Goal: Information Seeking & Learning: Learn about a topic

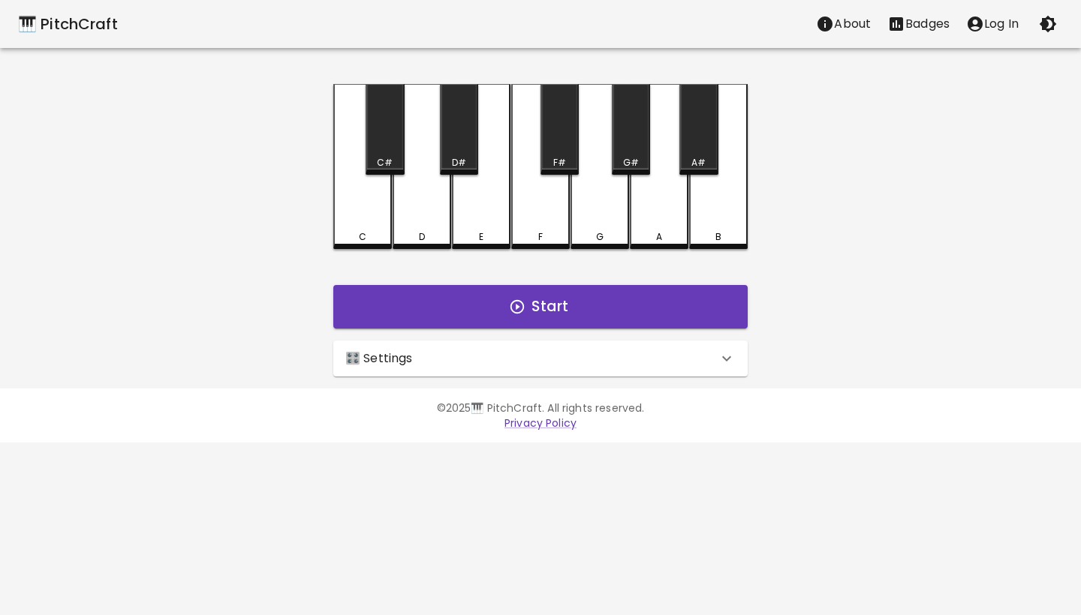
click at [499, 363] on div "🎛️ Settings" at bounding box center [531, 359] width 372 height 18
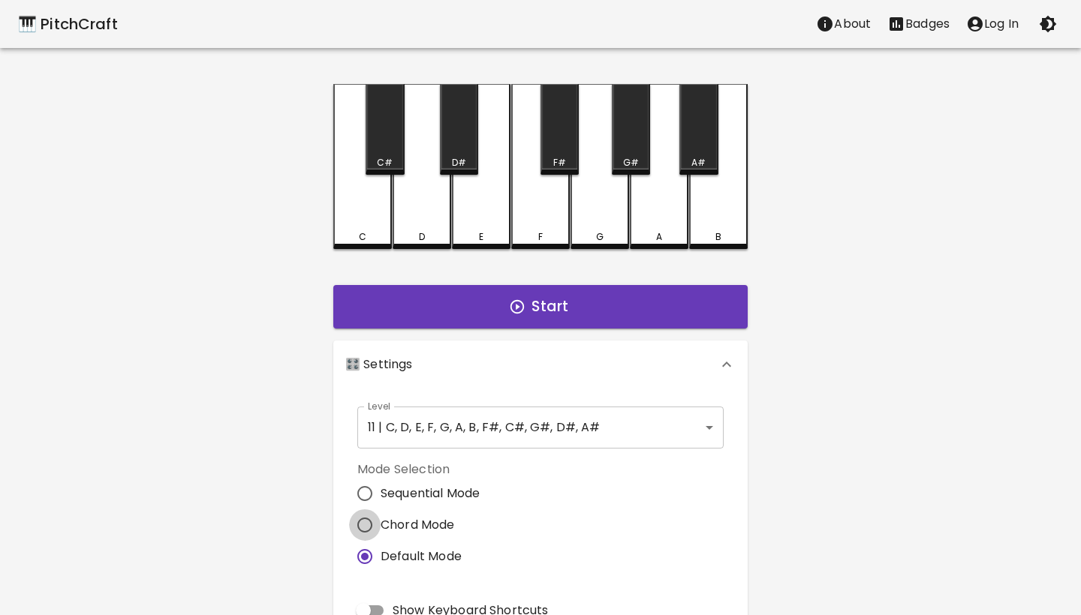
click at [362, 537] on input "Chord Mode" at bounding box center [365, 526] width 32 height 32
radio input "true"
click at [388, 605] on span "2" at bounding box center [469, 614] width 225 height 23
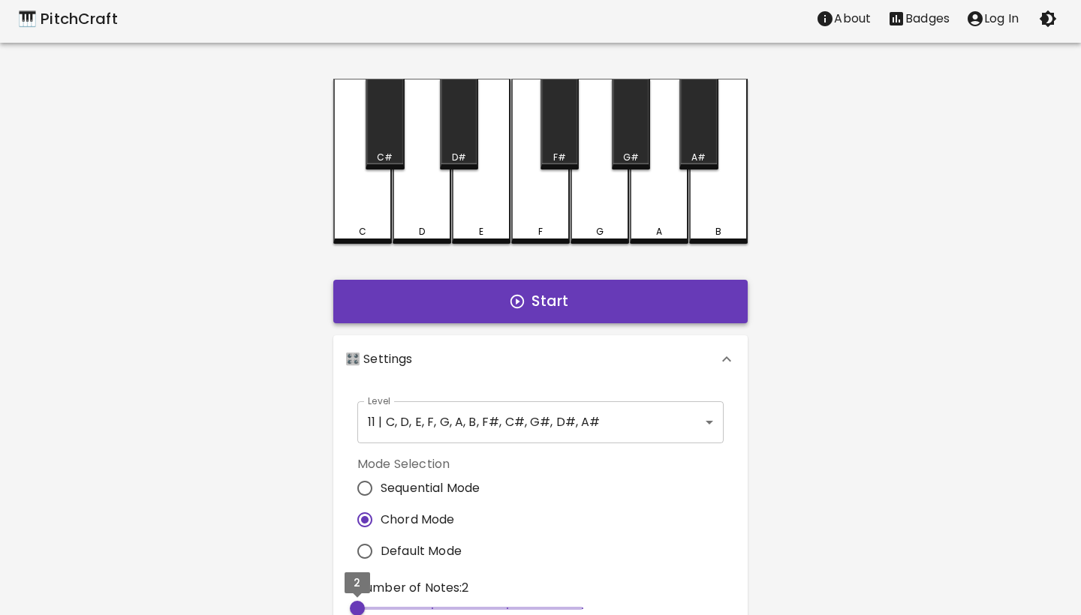
click at [542, 309] on button "Start" at bounding box center [540, 302] width 414 height 44
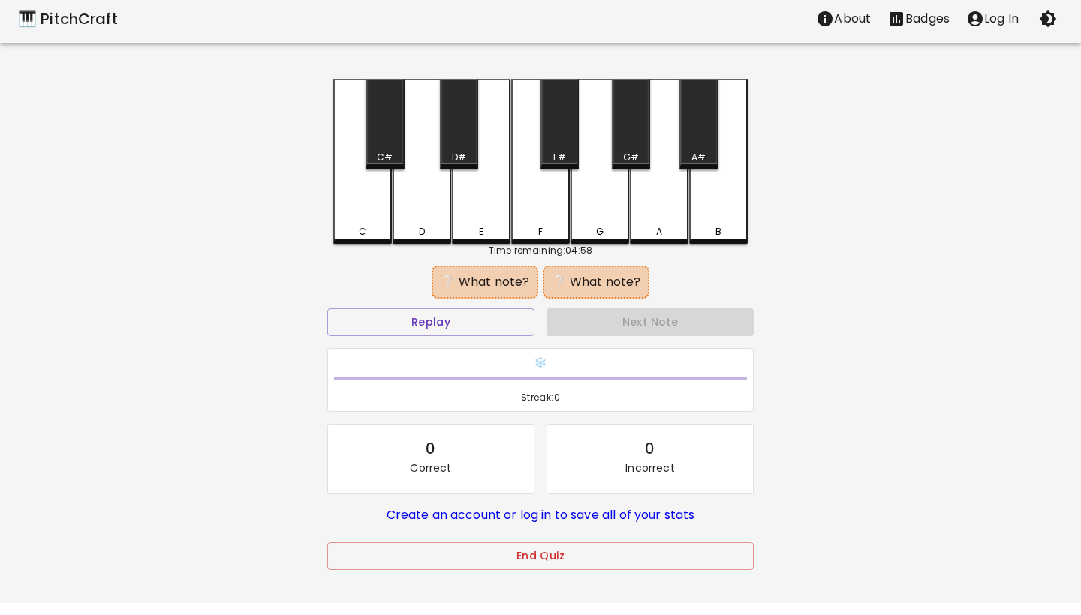
click at [479, 225] on div "E" at bounding box center [481, 232] width 5 height 14
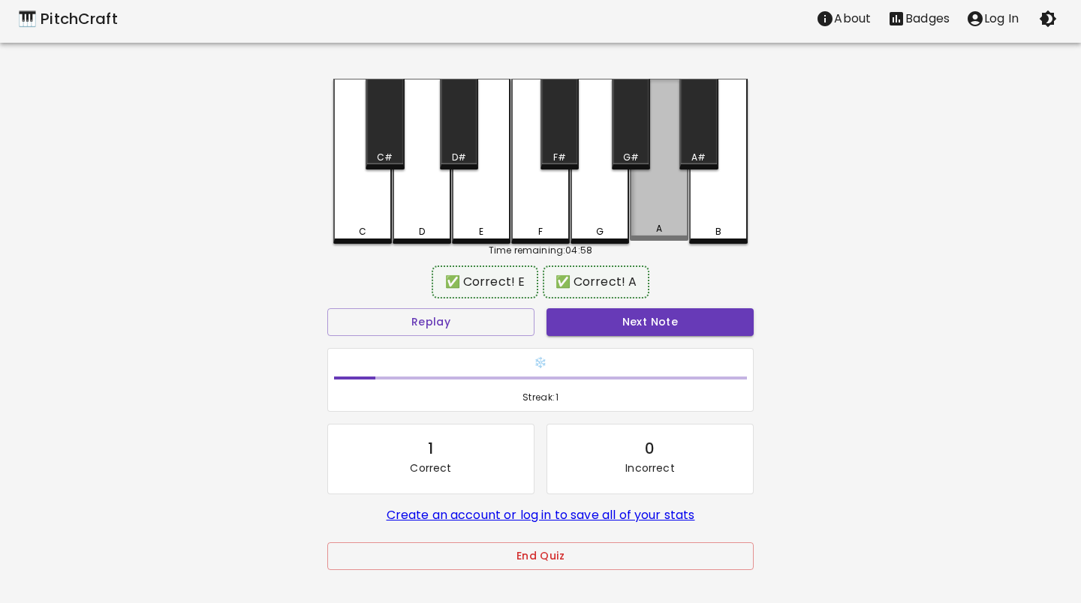
click at [661, 226] on div "A" at bounding box center [659, 229] width 6 height 14
click at [663, 324] on button "Next Note" at bounding box center [649, 322] width 207 height 28
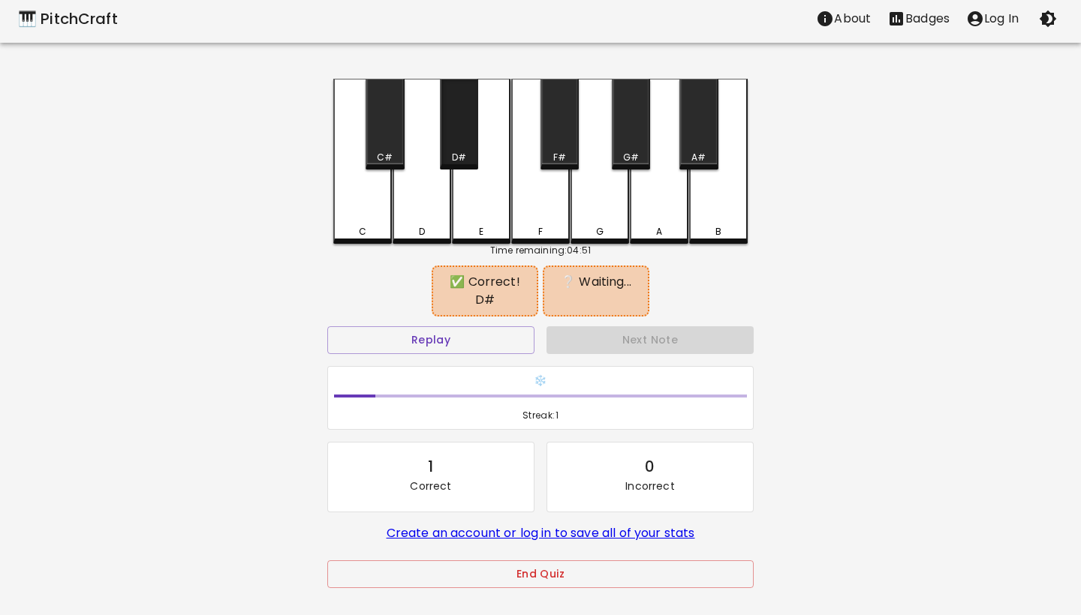
click at [454, 141] on div "D#" at bounding box center [459, 124] width 38 height 91
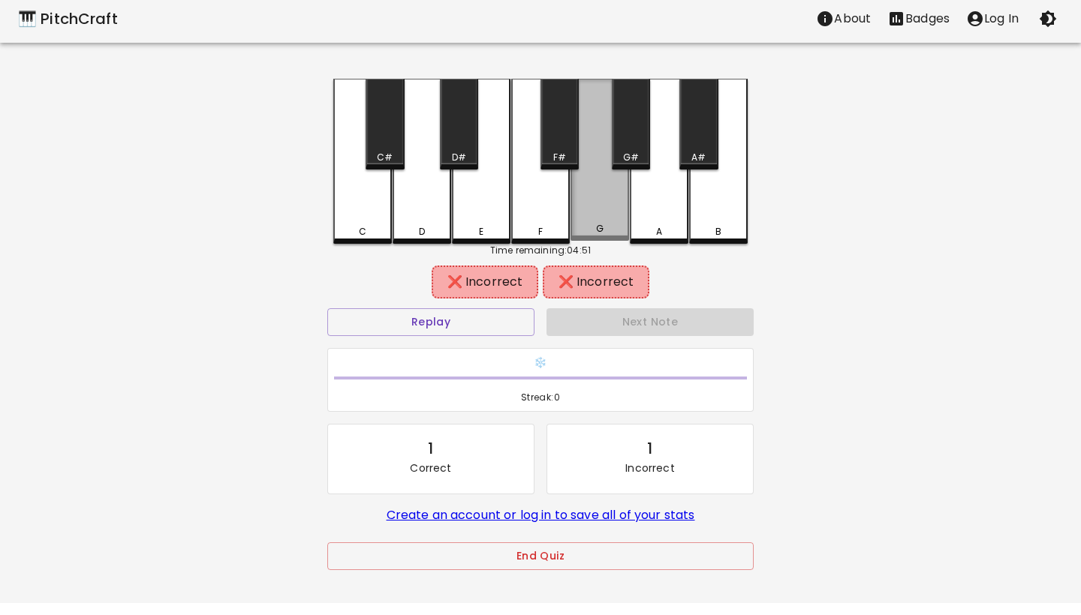
click at [627, 194] on div "G" at bounding box center [599, 160] width 59 height 162
click at [644, 195] on div "A" at bounding box center [659, 161] width 59 height 165
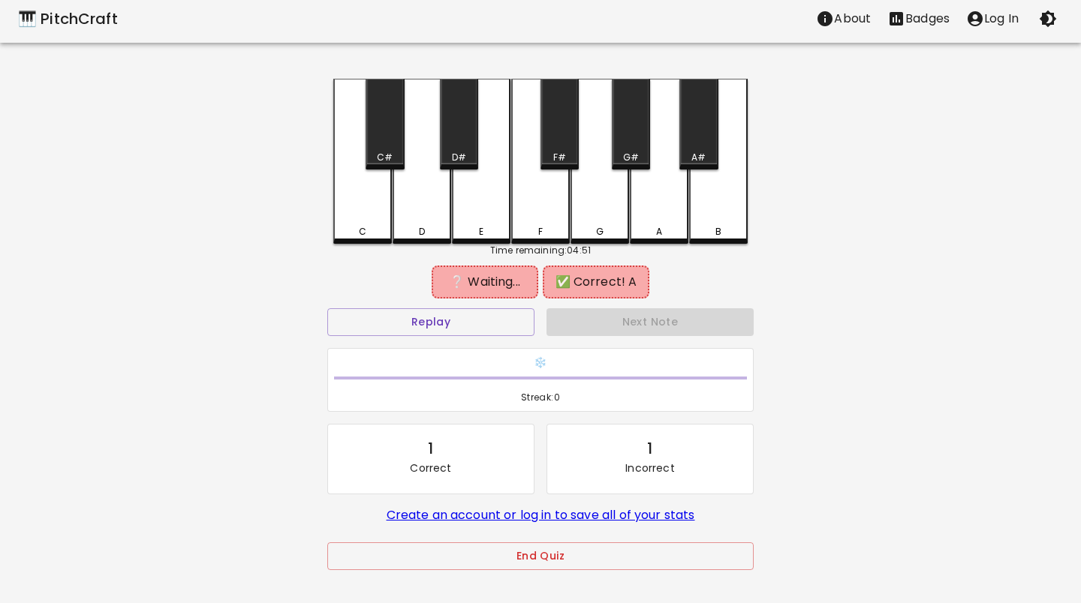
click at [456, 146] on div "D#" at bounding box center [459, 124] width 38 height 91
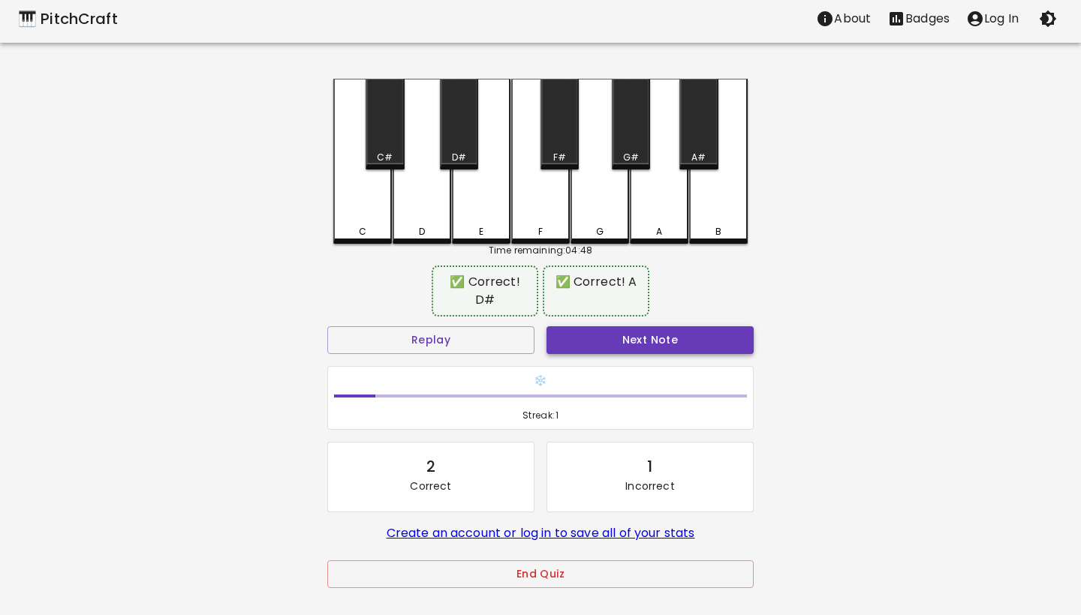
click at [622, 326] on button "Next Note" at bounding box center [649, 340] width 207 height 28
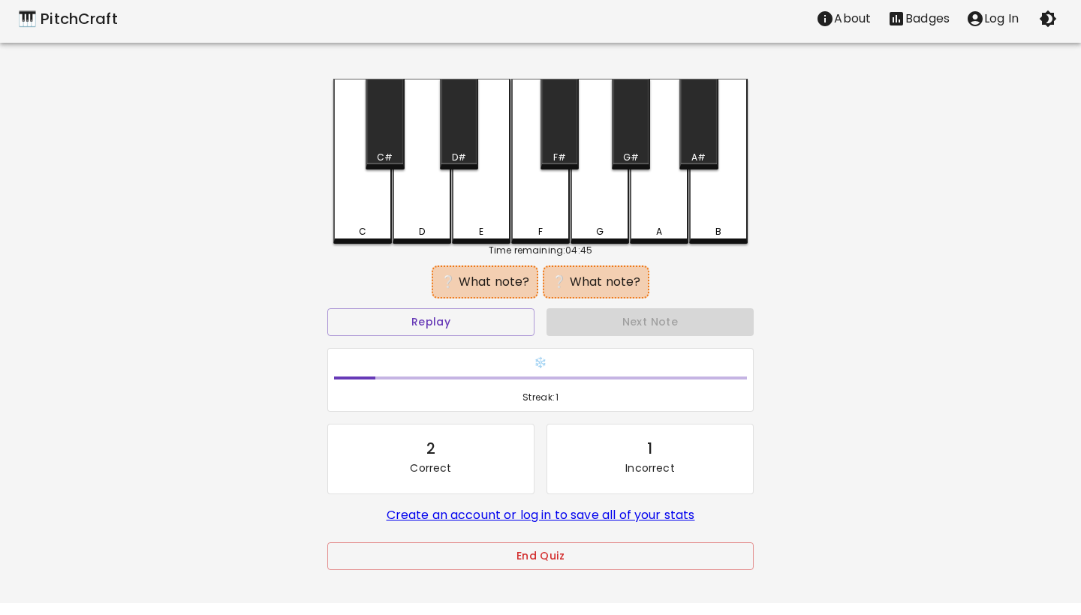
click at [534, 235] on div "F" at bounding box center [541, 232] width 56 height 14
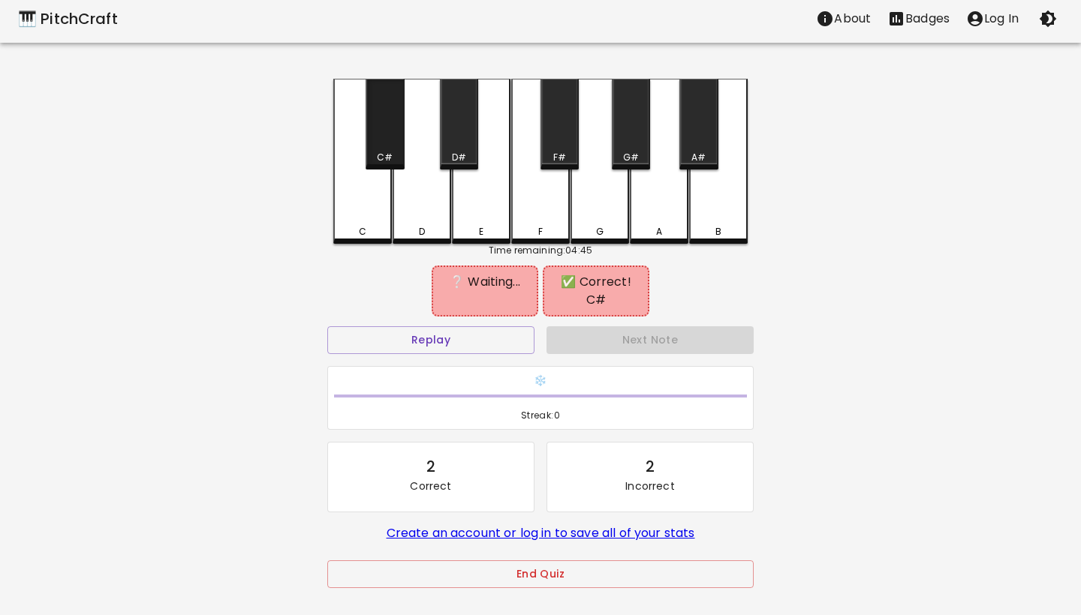
click at [386, 150] on div "C#" at bounding box center [384, 124] width 38 height 91
click at [506, 220] on div "E" at bounding box center [481, 161] width 59 height 165
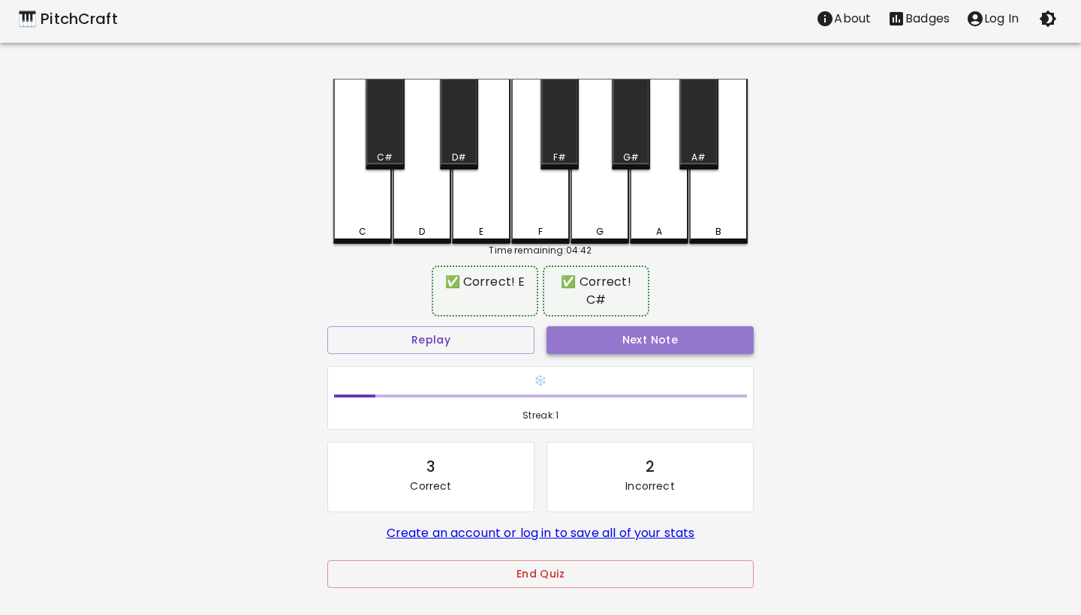
click at [633, 337] on button "Next Note" at bounding box center [649, 340] width 207 height 28
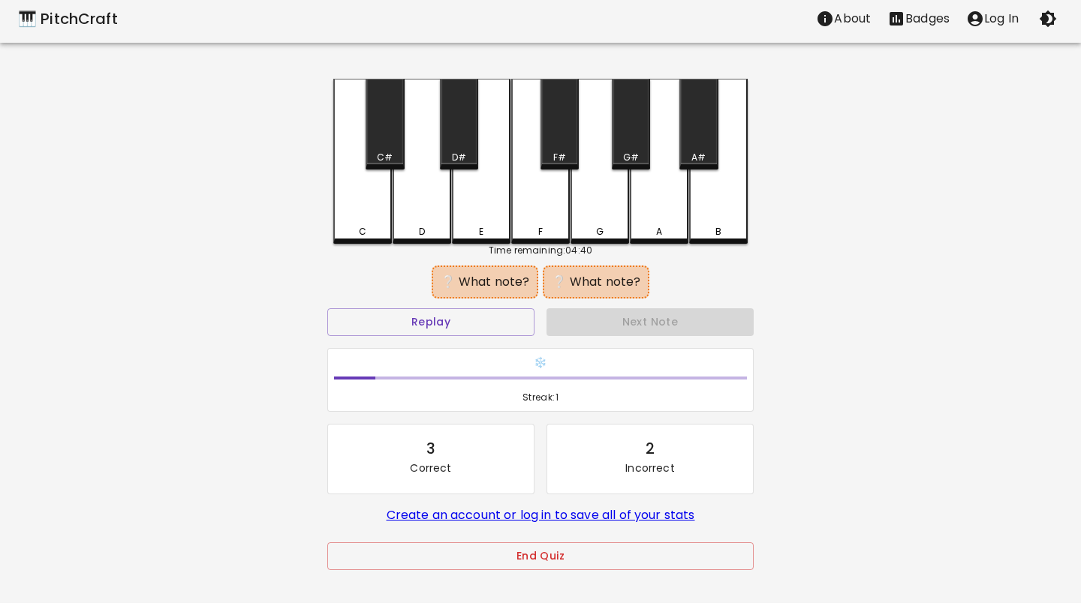
click at [560, 146] on div "F#" at bounding box center [559, 124] width 38 height 91
click at [703, 146] on div "A#" at bounding box center [698, 124] width 38 height 91
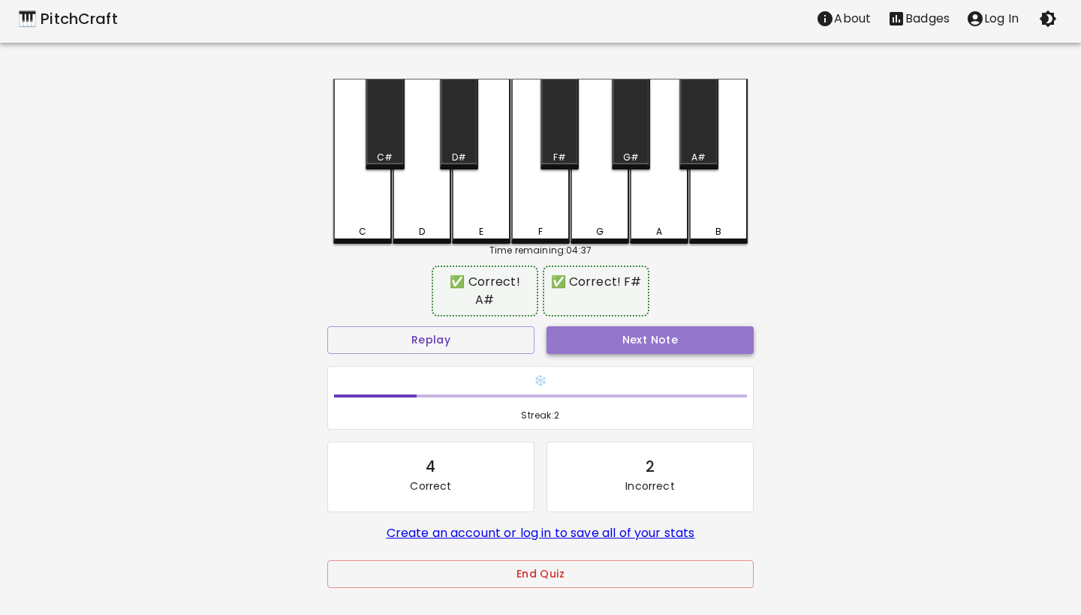
click at [678, 326] on button "Next Note" at bounding box center [649, 340] width 207 height 28
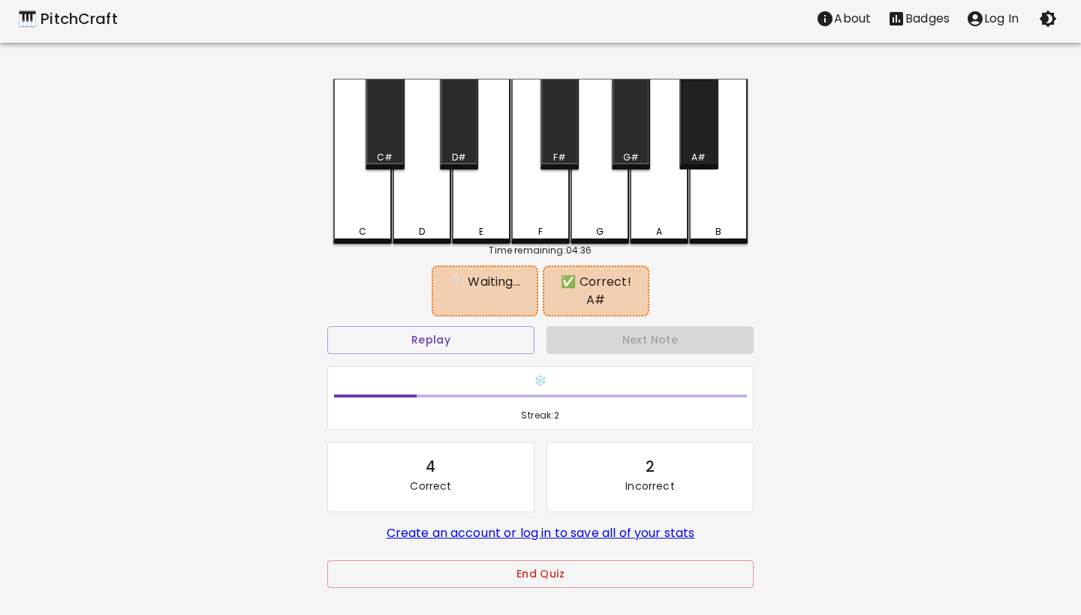
click at [694, 143] on div "A#" at bounding box center [698, 124] width 38 height 91
click at [708, 209] on div "B" at bounding box center [718, 161] width 59 height 165
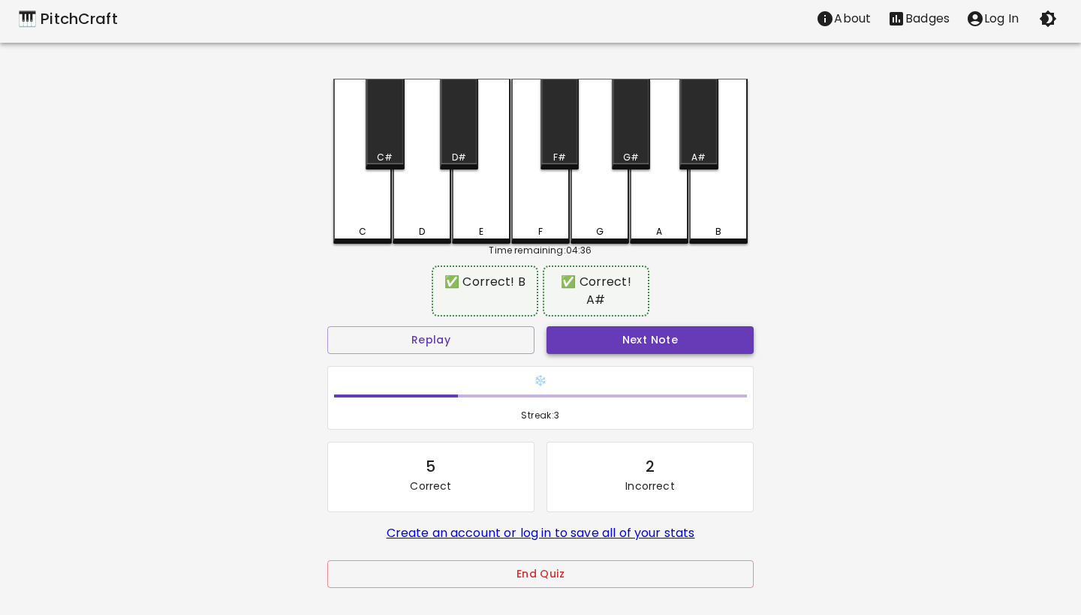
click at [645, 326] on button "Next Note" at bounding box center [649, 340] width 207 height 28
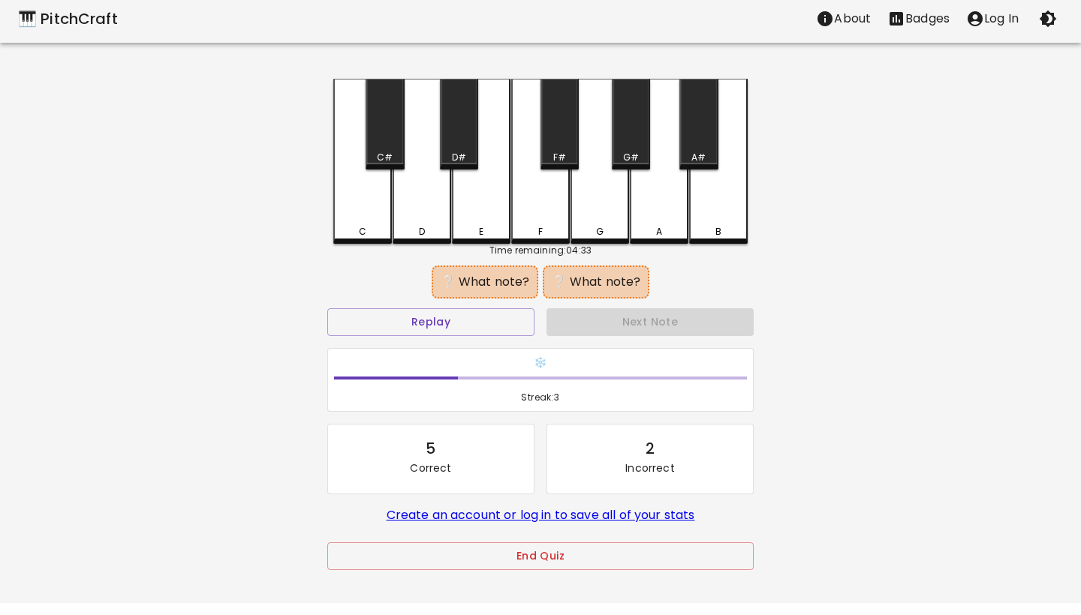
click at [557, 231] on div "F" at bounding box center [541, 232] width 56 height 14
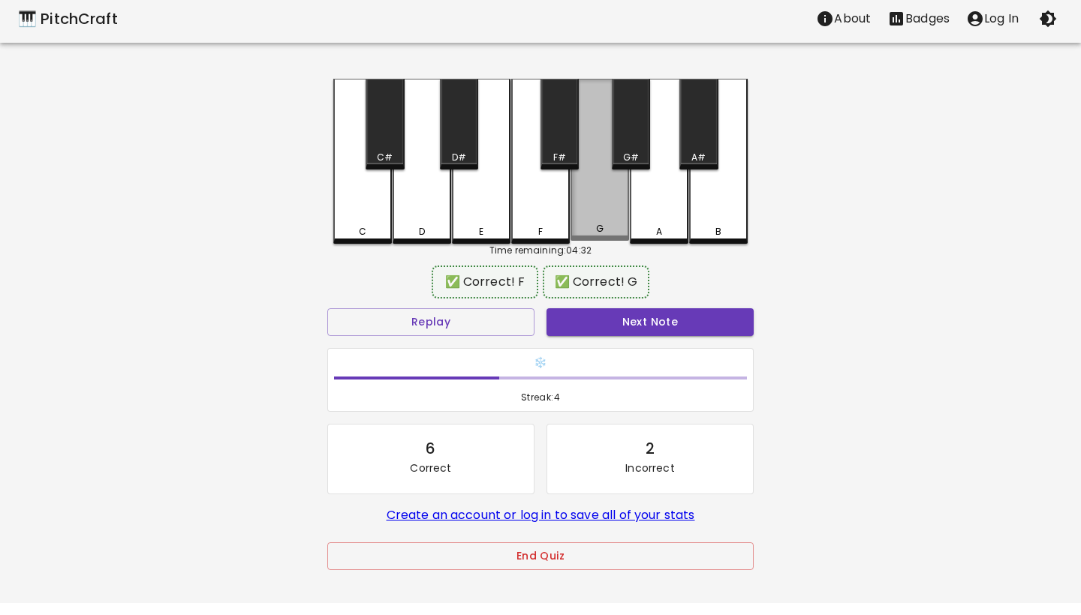
click at [597, 231] on div "G" at bounding box center [600, 229] width 8 height 14
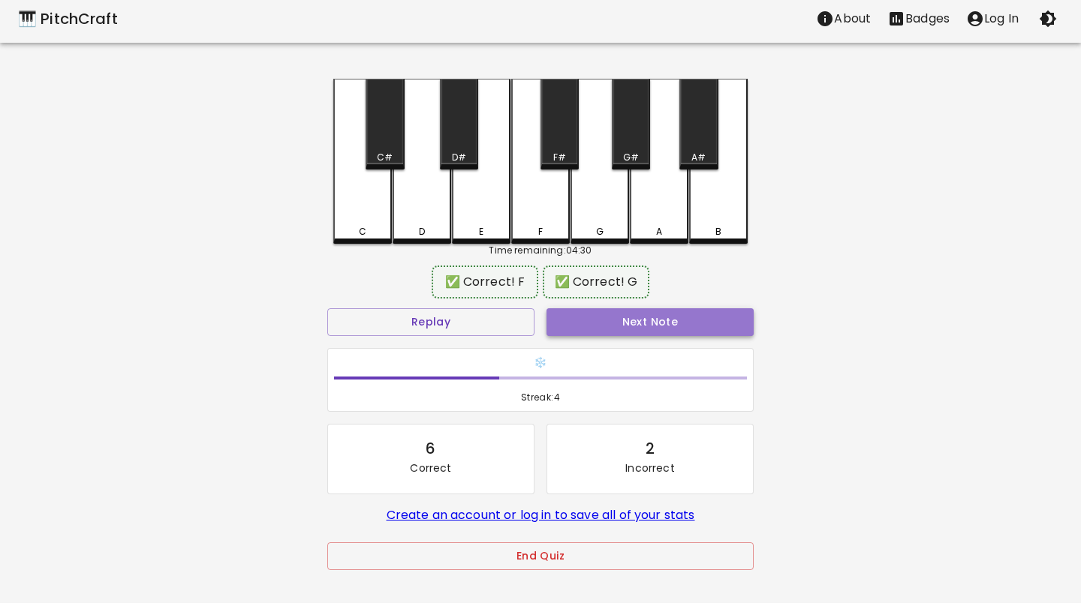
click at [636, 329] on button "Next Note" at bounding box center [649, 322] width 207 height 28
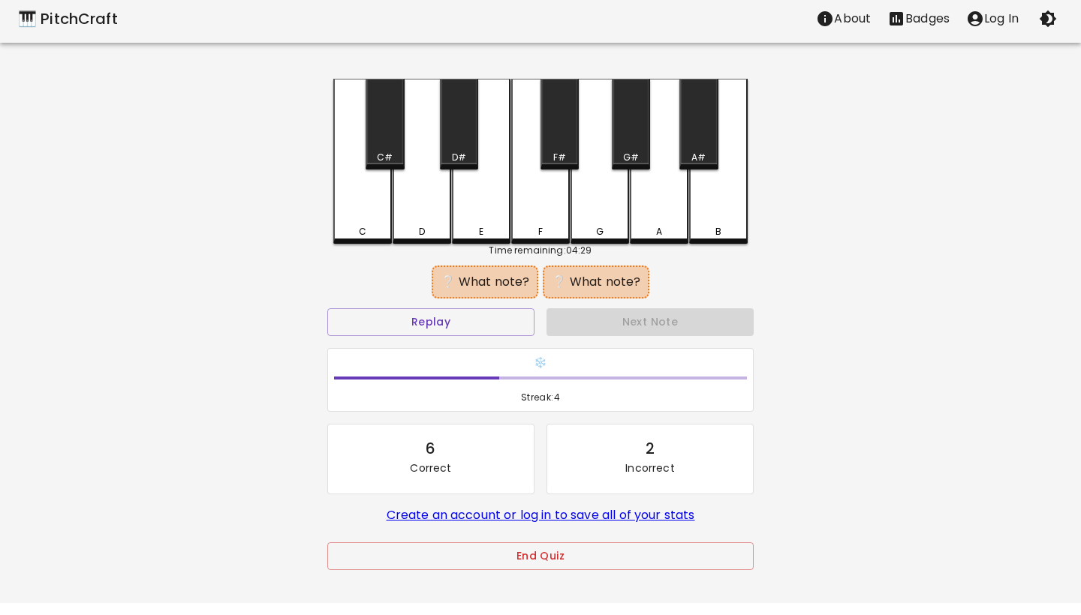
click at [702, 143] on div "A#" at bounding box center [698, 124] width 38 height 91
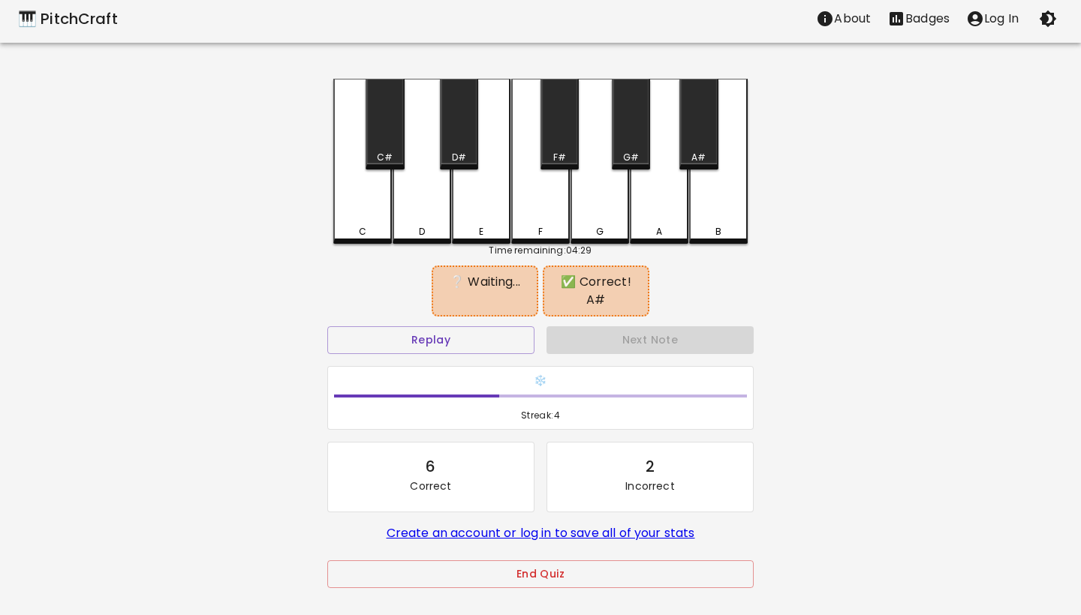
click at [668, 207] on div "A" at bounding box center [659, 161] width 59 height 165
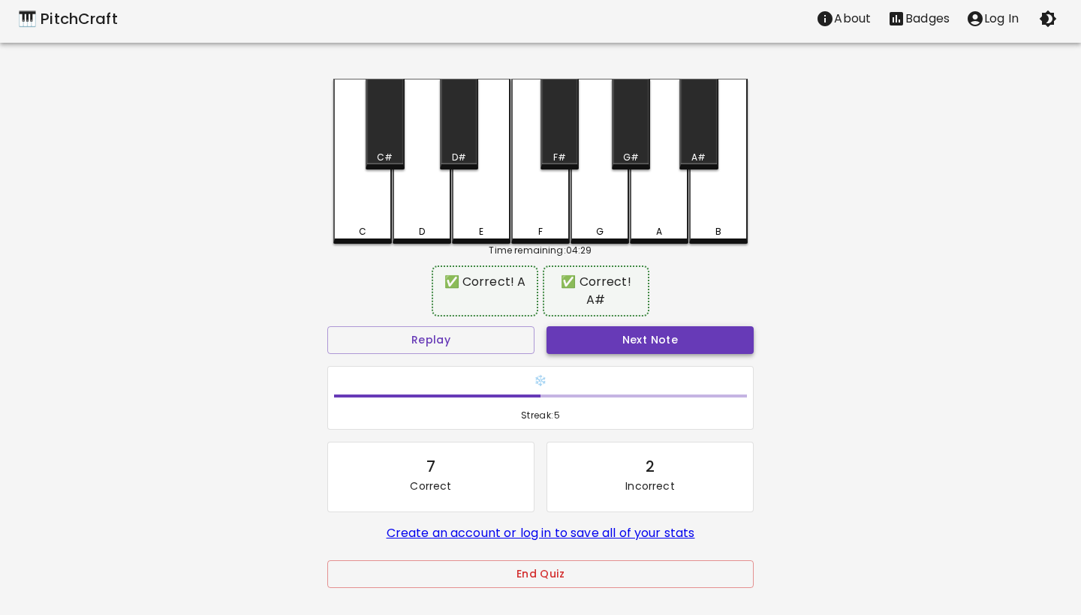
click at [669, 326] on button "Next Note" at bounding box center [649, 340] width 207 height 28
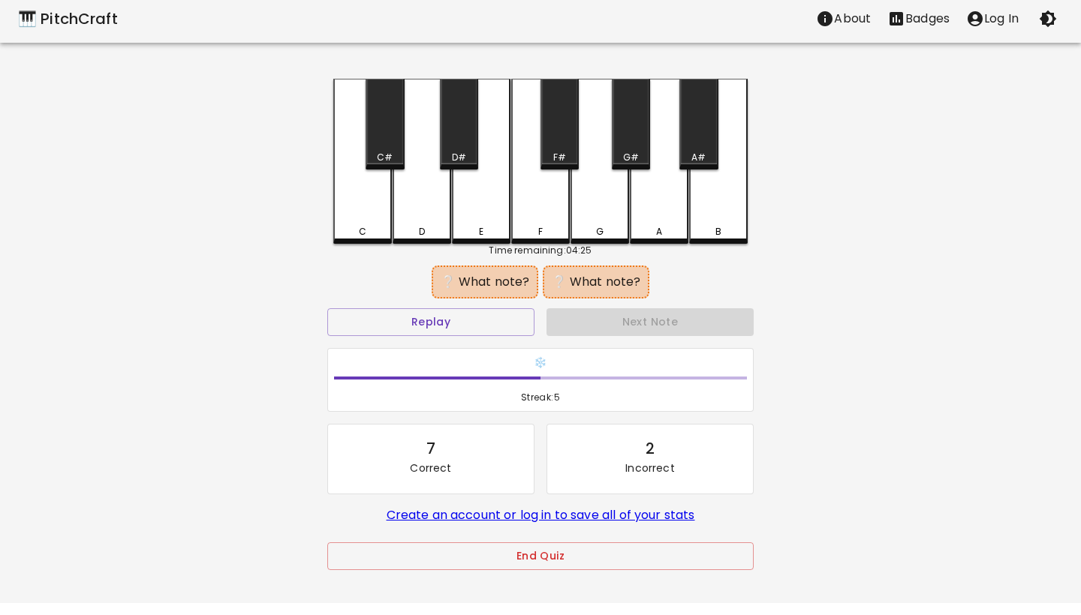
click at [547, 230] on div "F" at bounding box center [541, 232] width 56 height 14
click at [625, 134] on div "G#" at bounding box center [631, 124] width 38 height 91
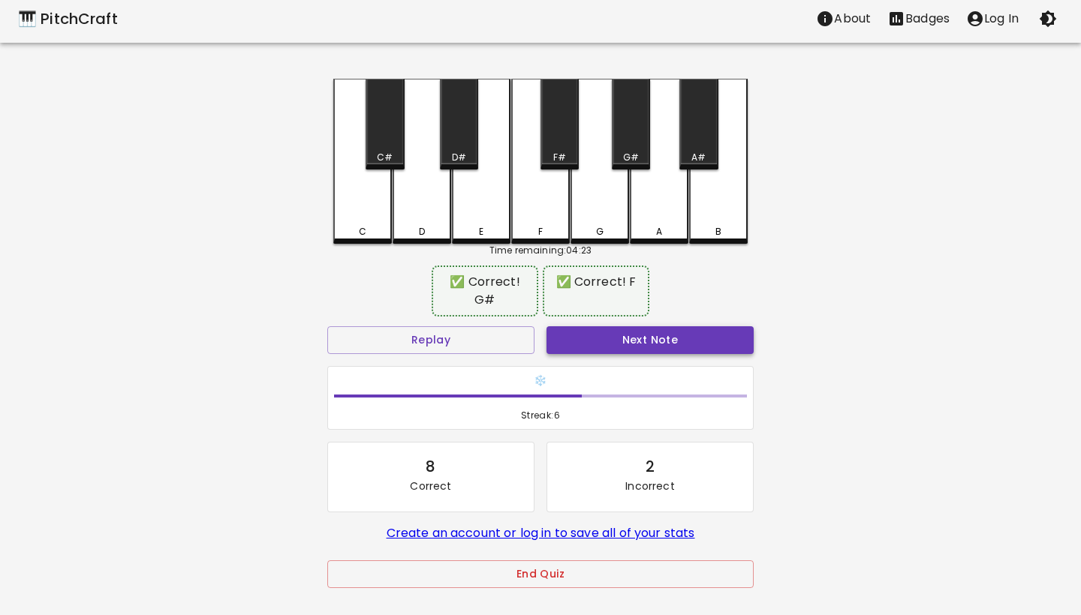
click at [651, 335] on button "Next Note" at bounding box center [649, 340] width 207 height 28
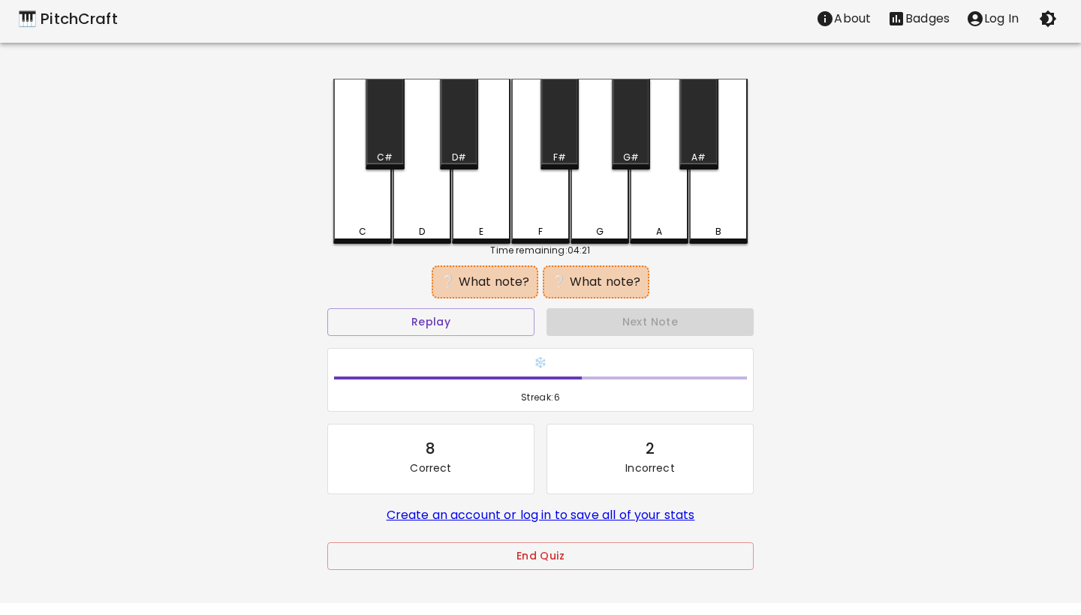
click at [386, 144] on div "C#" at bounding box center [384, 124] width 38 height 91
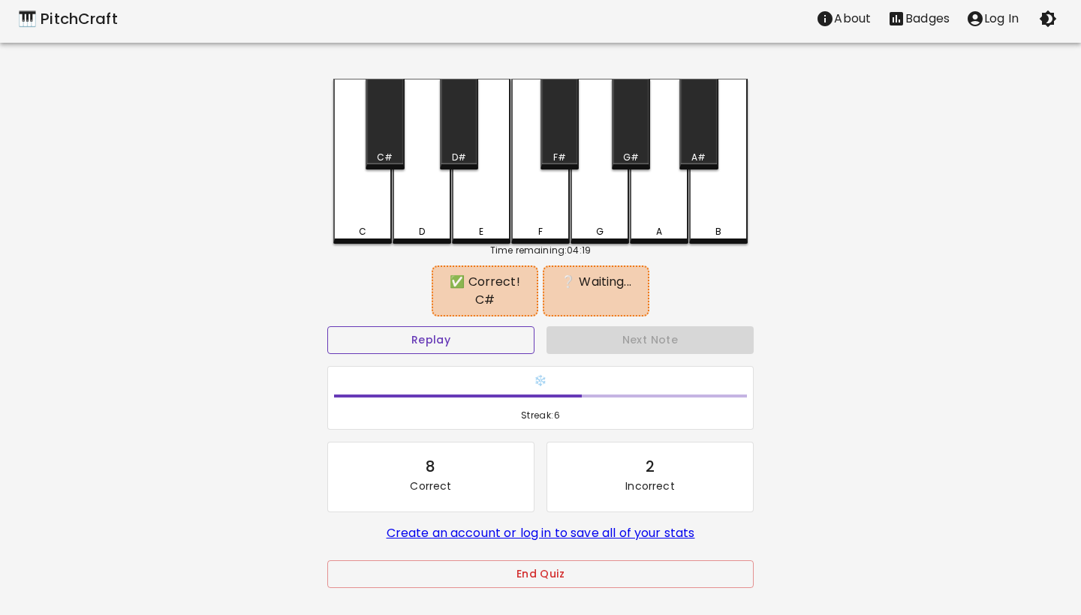
click at [456, 339] on button "Replay" at bounding box center [430, 340] width 207 height 28
click at [480, 233] on div "E" at bounding box center [481, 232] width 5 height 14
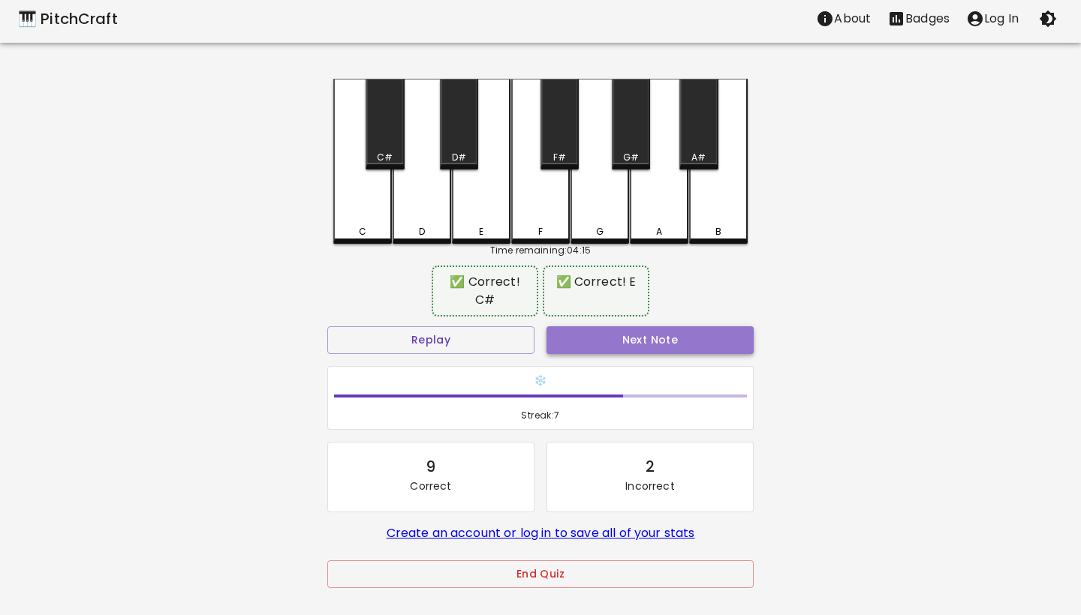
click at [672, 347] on button "Next Note" at bounding box center [649, 340] width 207 height 28
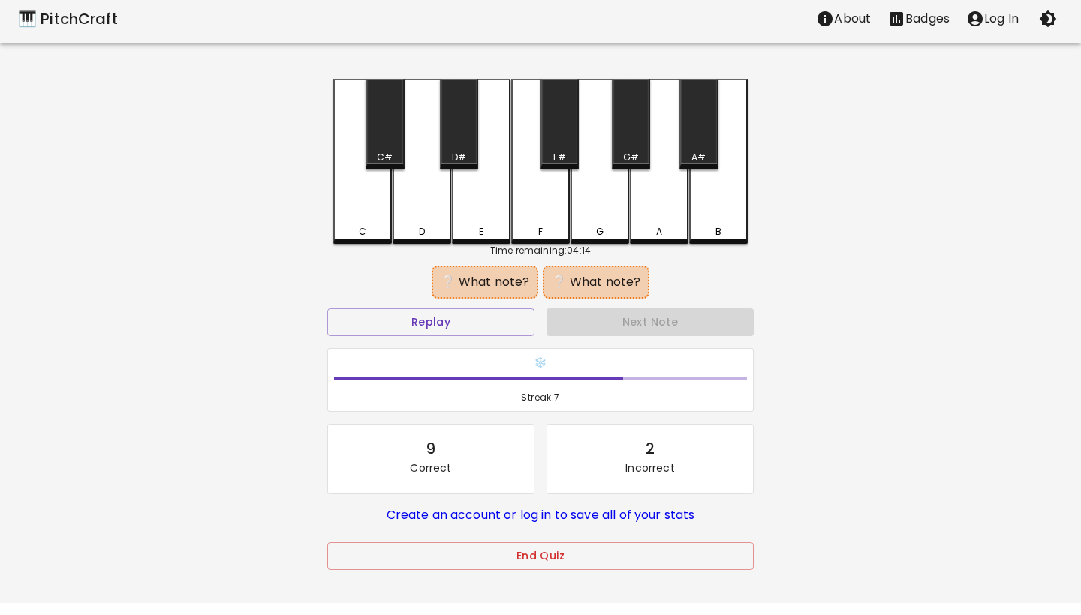
click at [459, 143] on div "D#" at bounding box center [459, 124] width 38 height 91
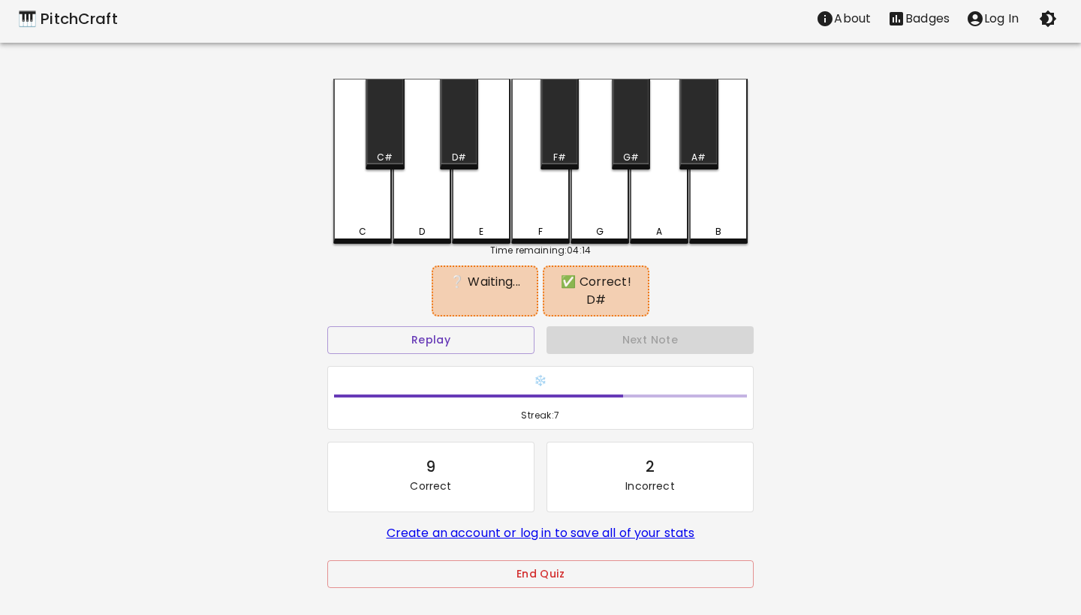
click at [716, 201] on div "B" at bounding box center [718, 161] width 59 height 165
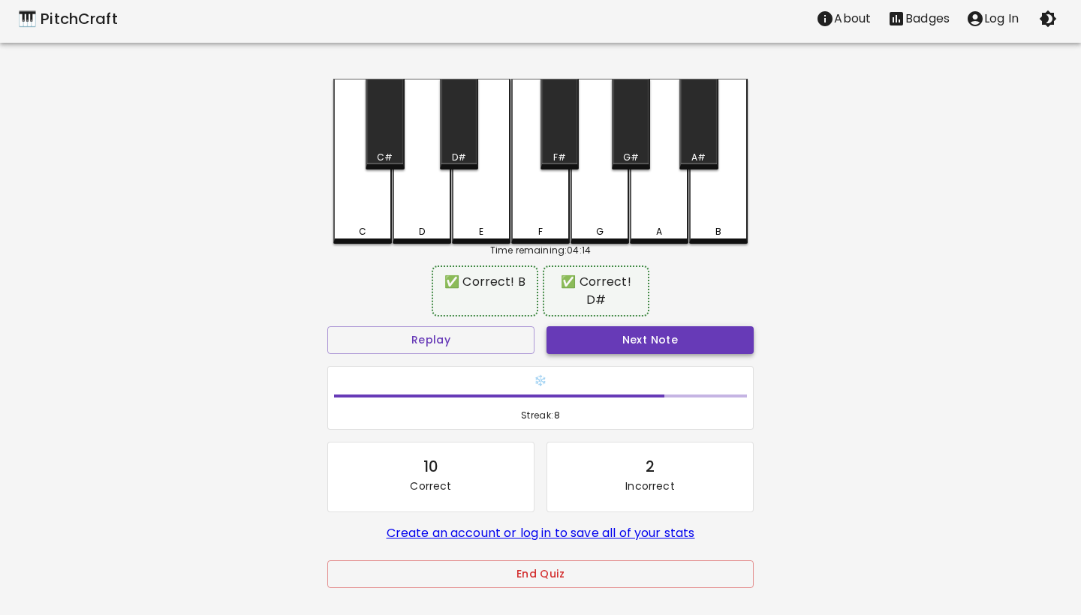
click at [643, 326] on button "Next Note" at bounding box center [649, 340] width 207 height 28
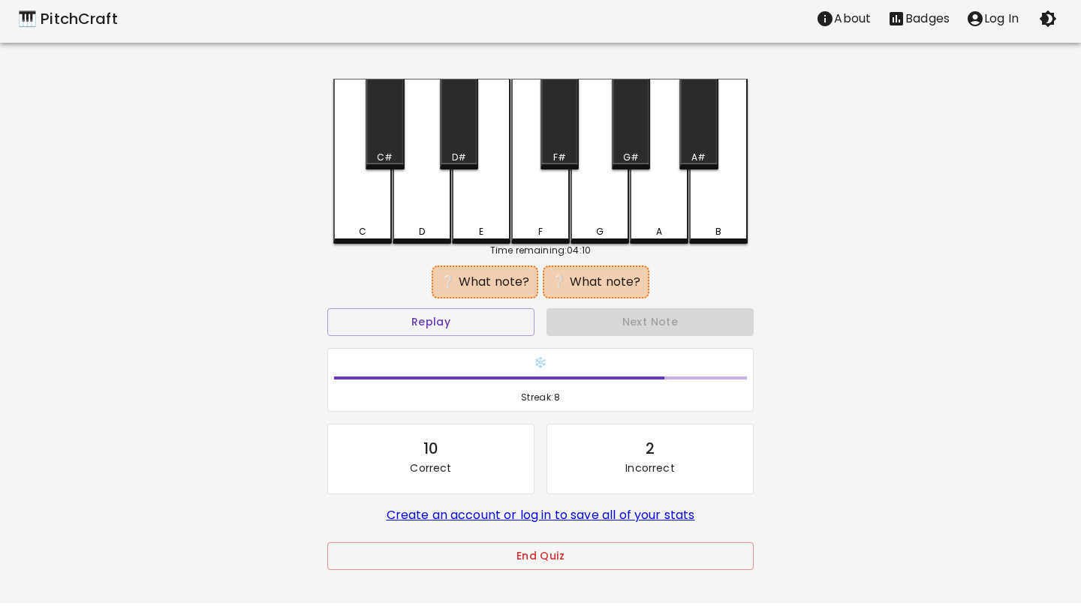
click at [391, 140] on div "C#" at bounding box center [384, 124] width 38 height 91
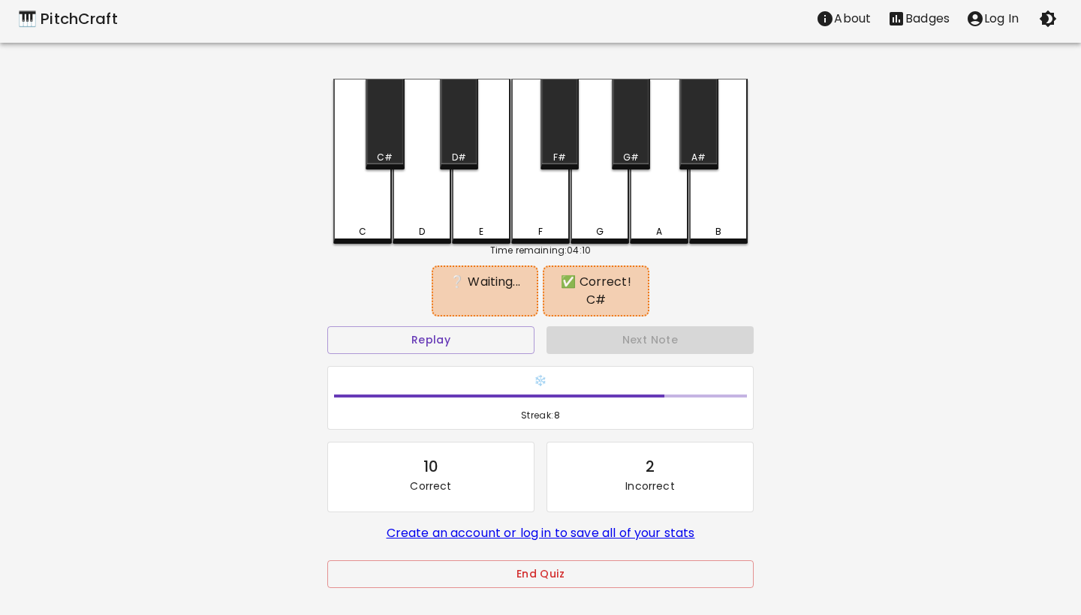
click at [597, 218] on div "G" at bounding box center [599, 161] width 59 height 165
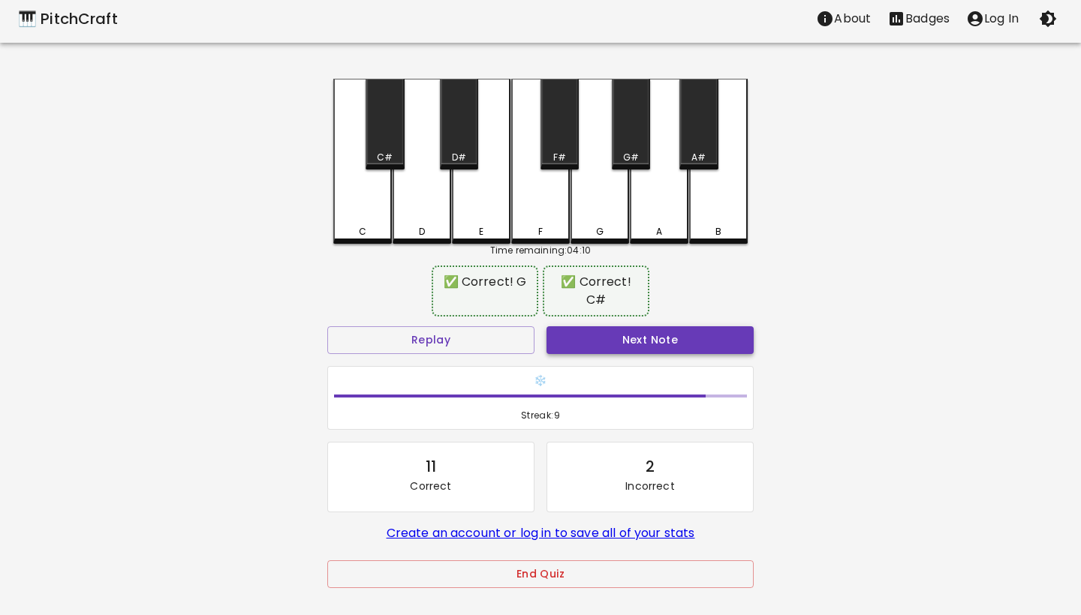
click at [671, 332] on button "Next Note" at bounding box center [649, 340] width 207 height 28
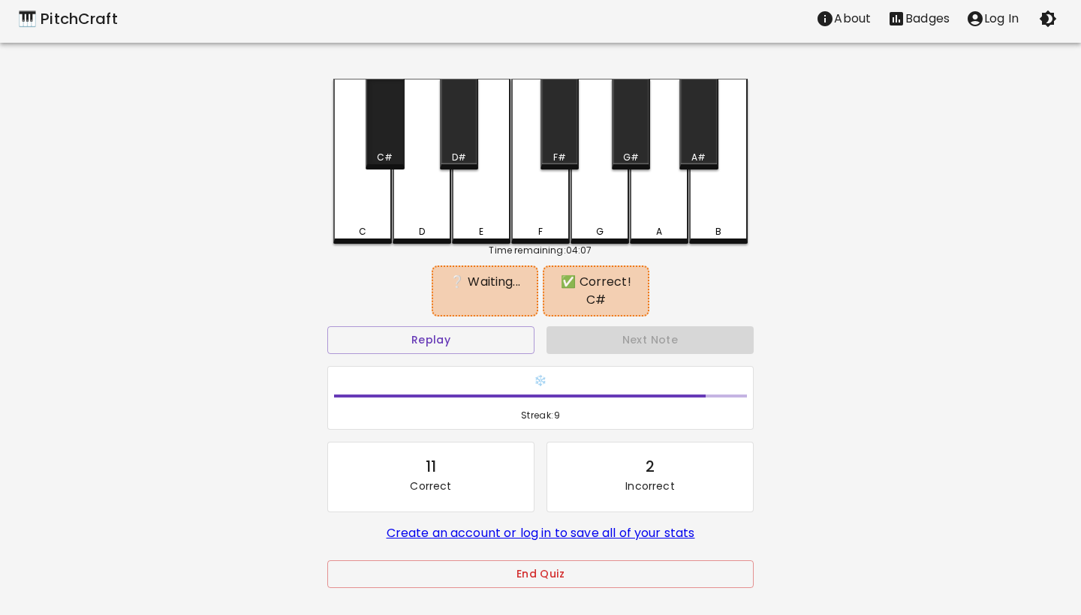
click at [389, 151] on div "C#" at bounding box center [385, 158] width 16 height 14
click at [555, 152] on div "F#" at bounding box center [559, 158] width 13 height 14
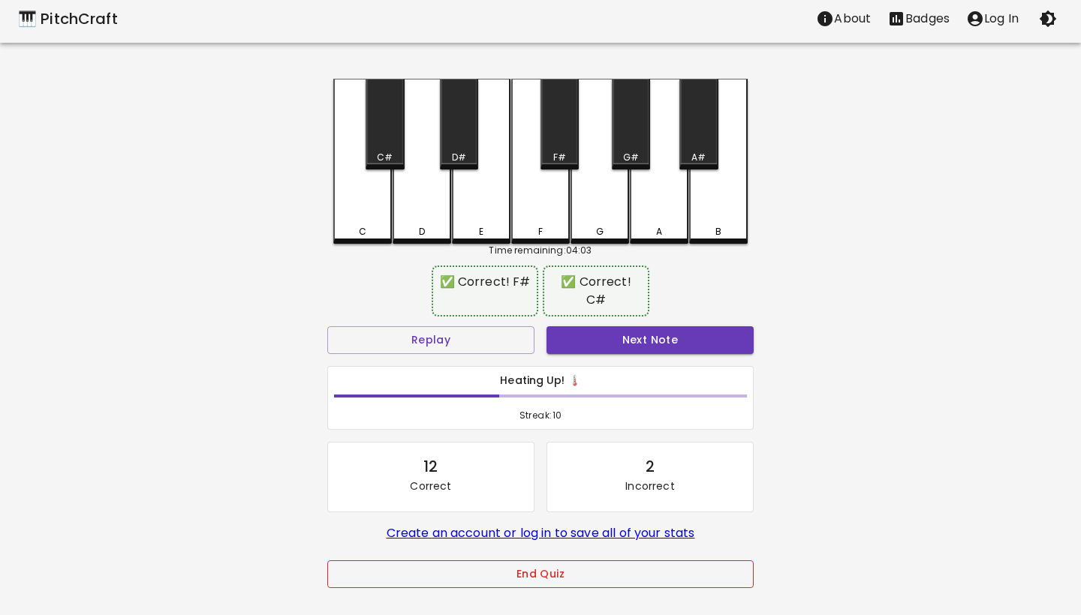
click at [563, 576] on button "End Quiz" at bounding box center [540, 575] width 426 height 28
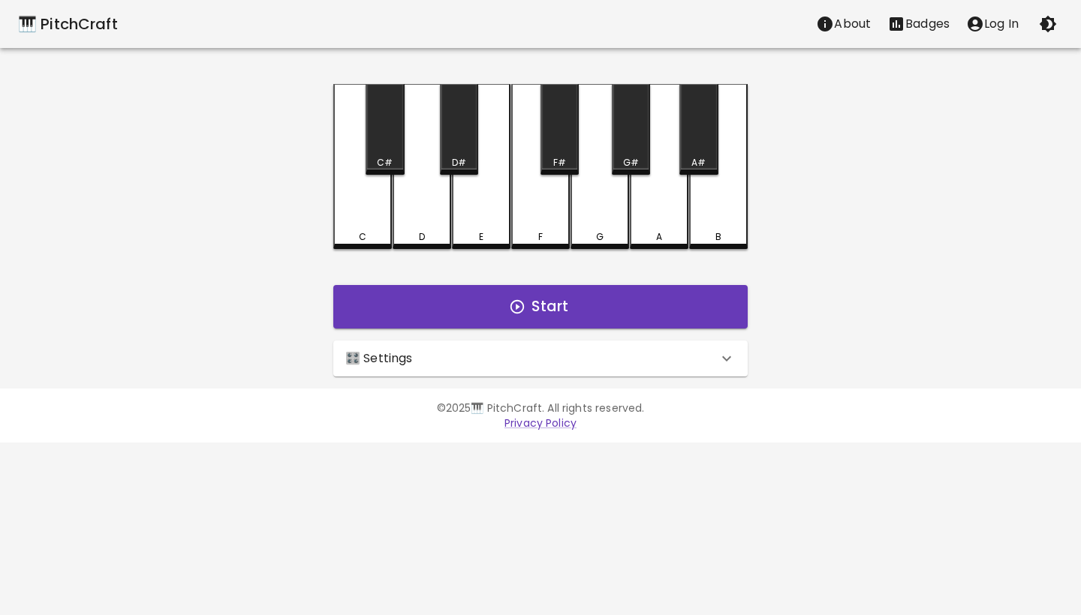
scroll to position [0, 0]
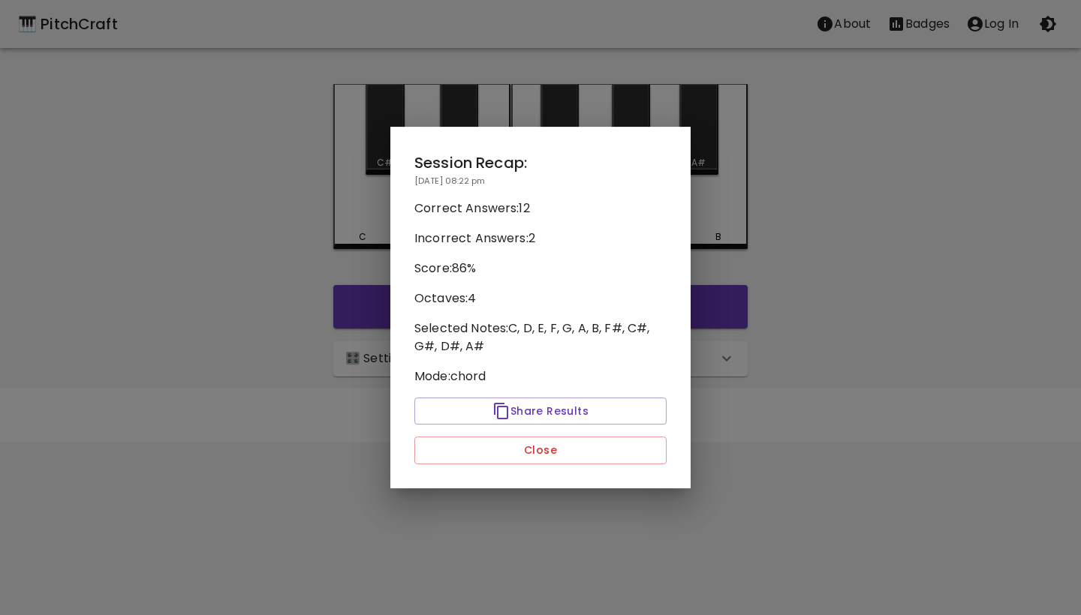
click at [624, 434] on div "Session Recap: [DATE] 08:22 pm Correct Answers: 12 Incorrect Answers: 2 Score: …" at bounding box center [540, 308] width 300 height 362
click at [621, 449] on button "Close" at bounding box center [540, 451] width 252 height 28
